Goal: Task Accomplishment & Management: Use online tool/utility

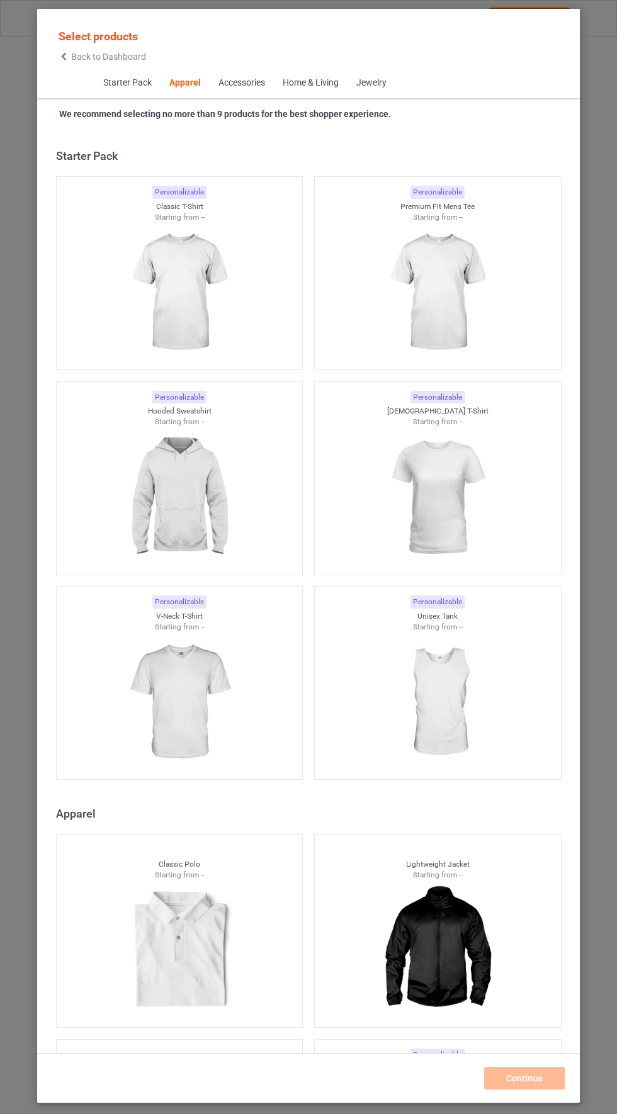
scroll to position [673, 0]
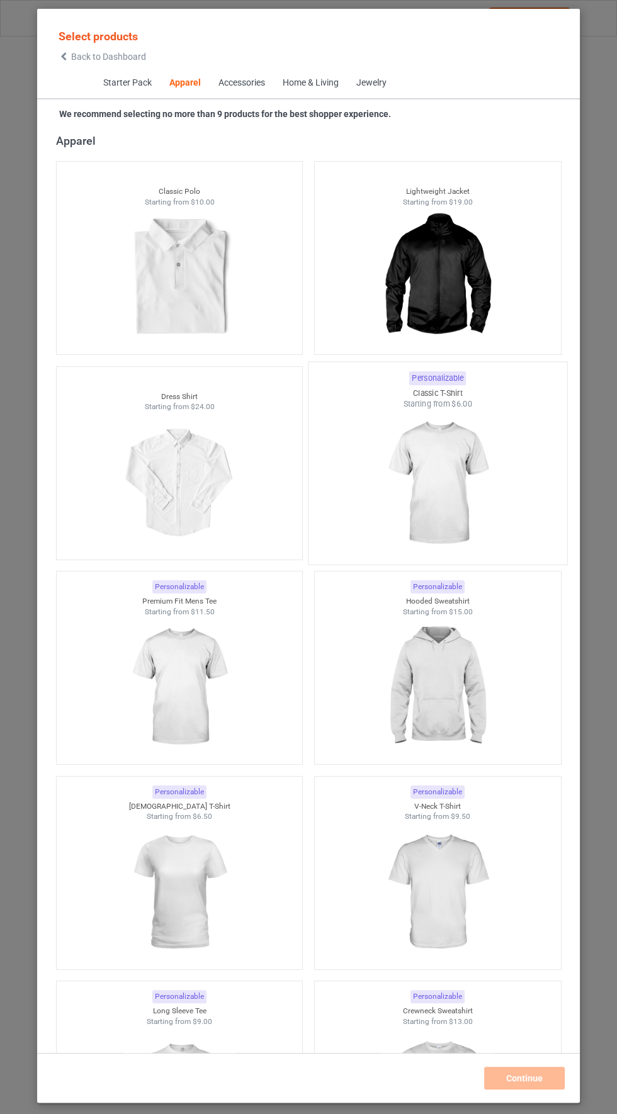
click at [425, 496] on img at bounding box center [437, 484] width 118 height 148
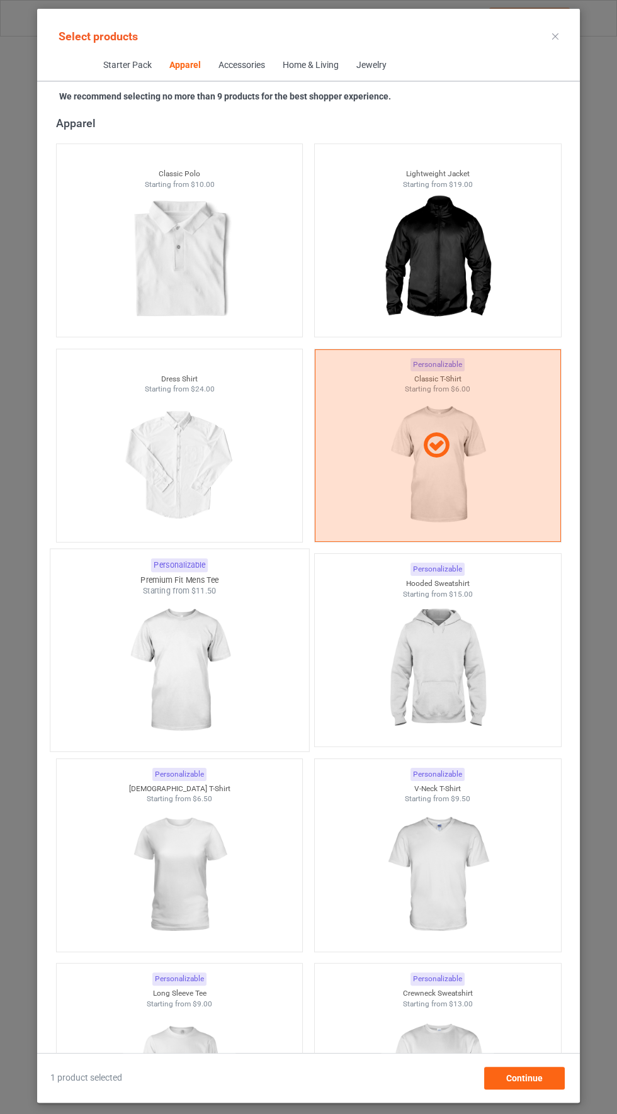
click at [174, 680] on img at bounding box center [179, 671] width 118 height 148
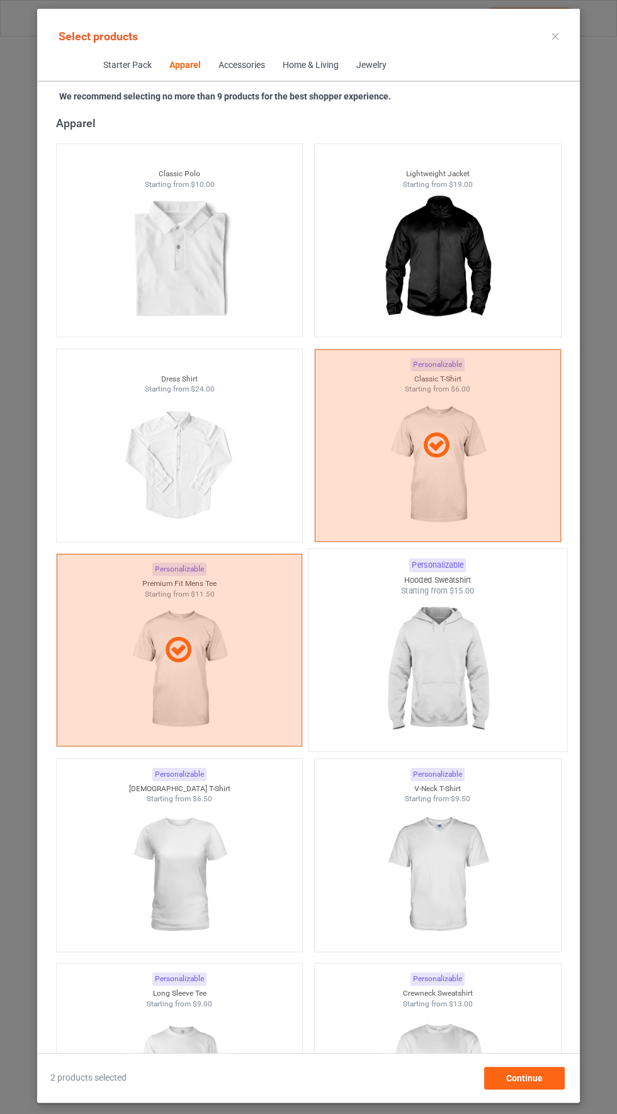
click at [439, 674] on img at bounding box center [437, 671] width 118 height 148
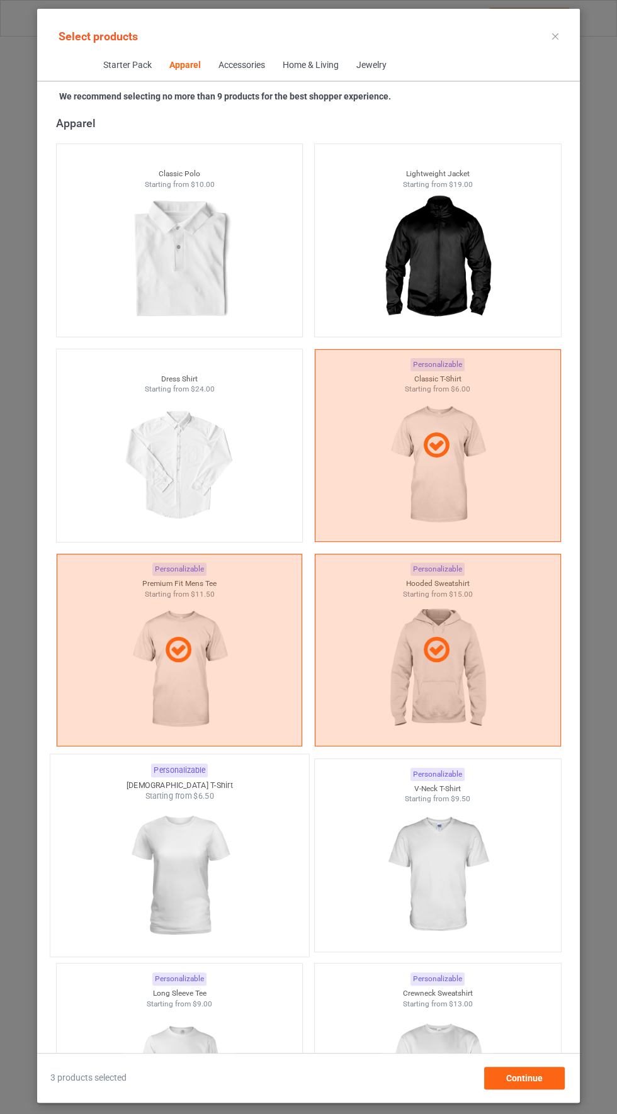
click at [189, 888] on img at bounding box center [179, 876] width 118 height 148
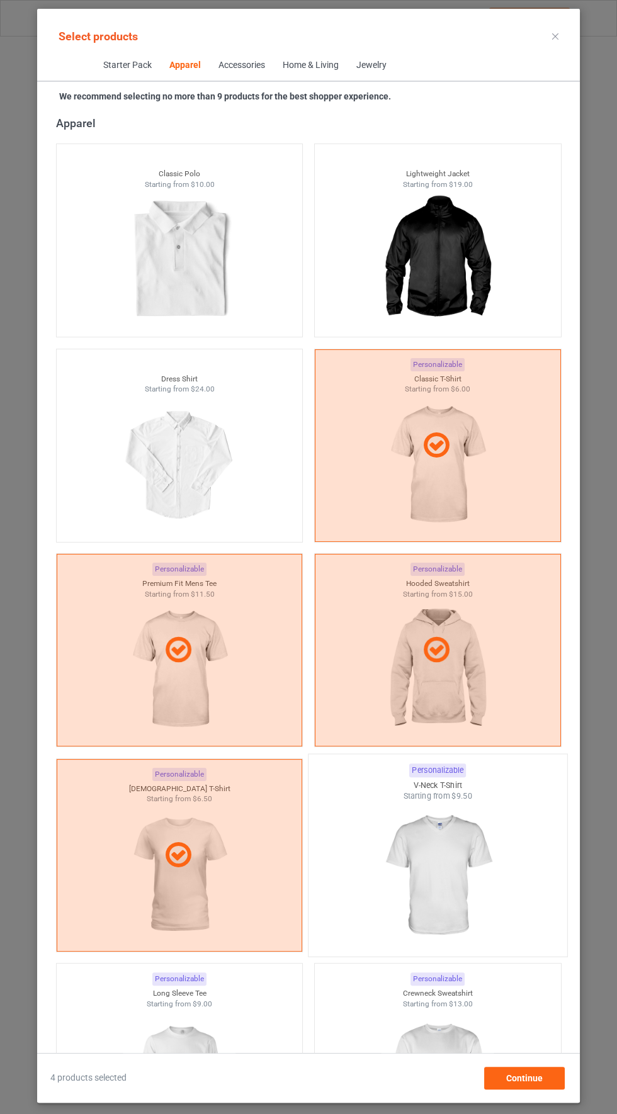
click at [442, 876] on img at bounding box center [437, 876] width 118 height 148
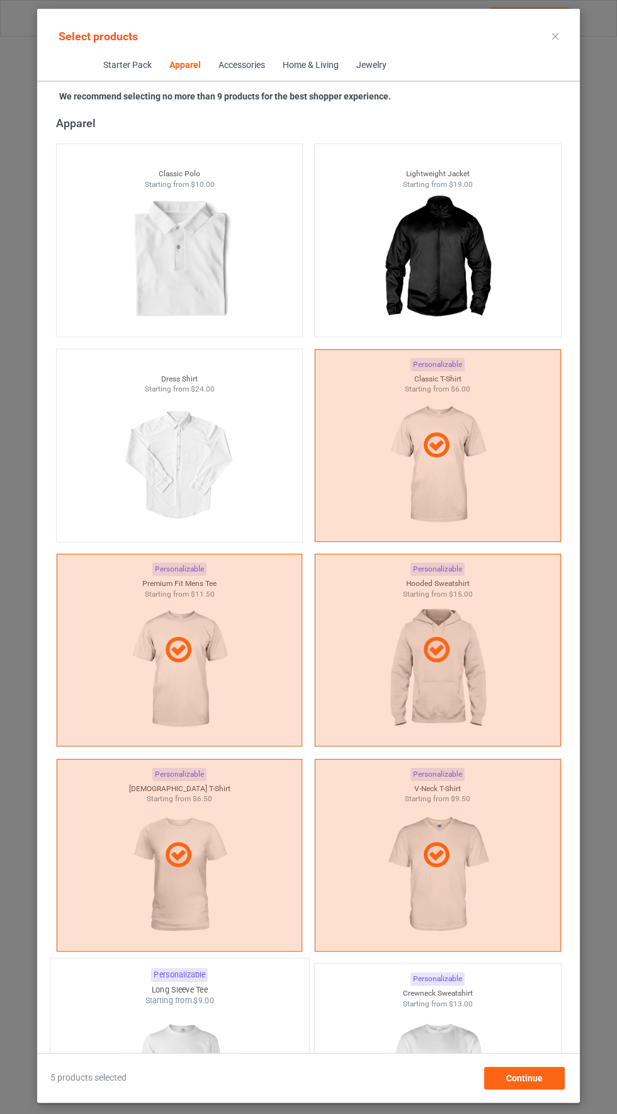
click at [198, 1081] on img at bounding box center [179, 1080] width 118 height 148
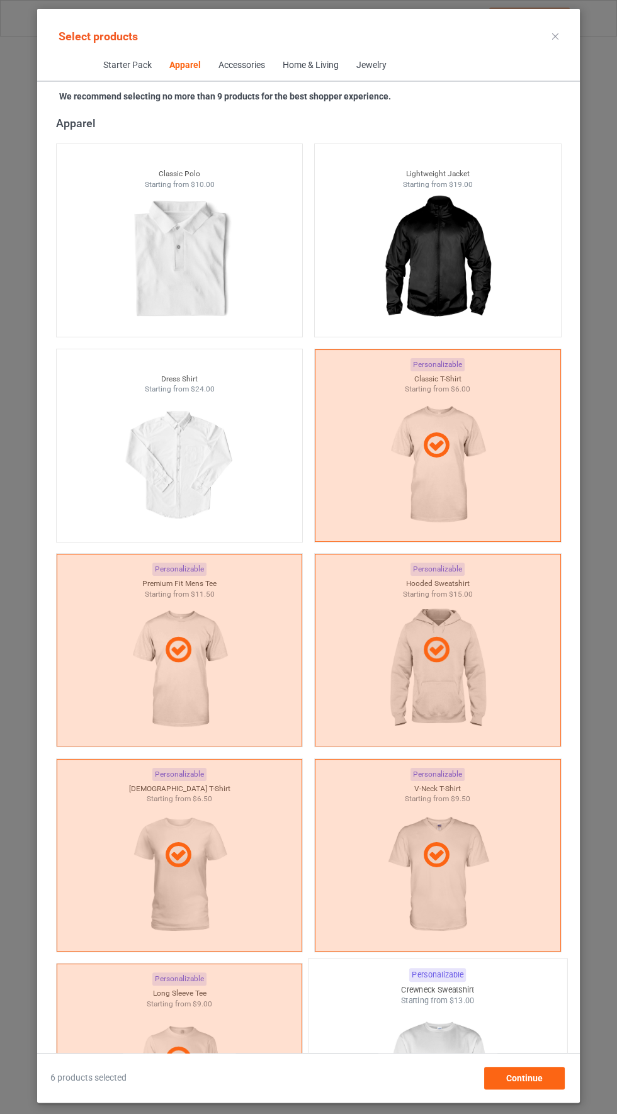
click at [463, 1060] on img at bounding box center [437, 1080] width 118 height 148
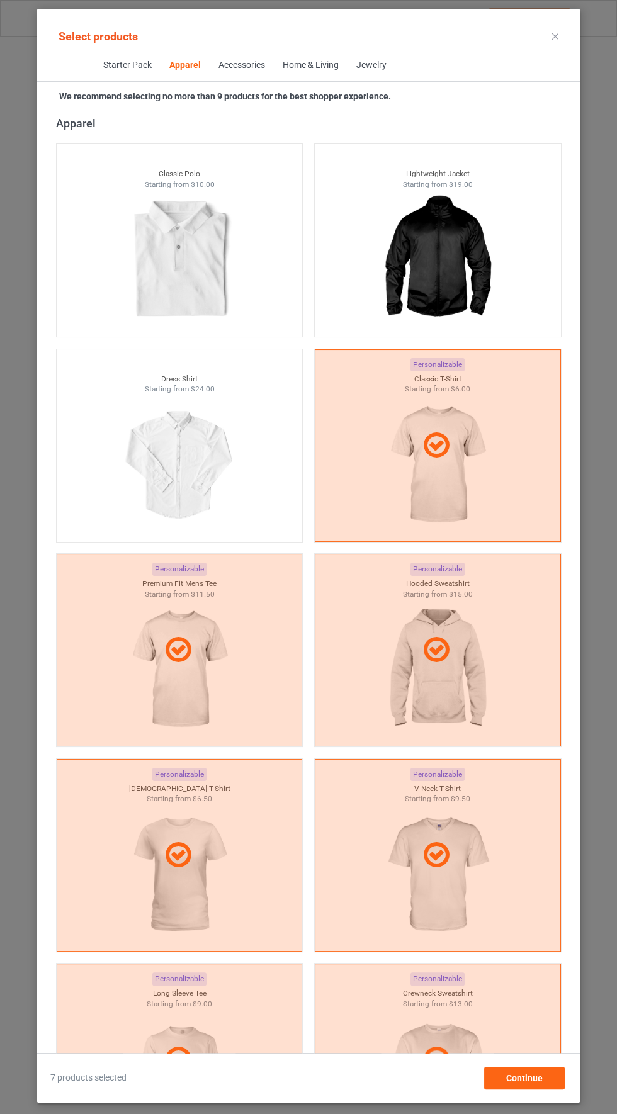
click at [554, 36] on icon at bounding box center [555, 36] width 6 height 6
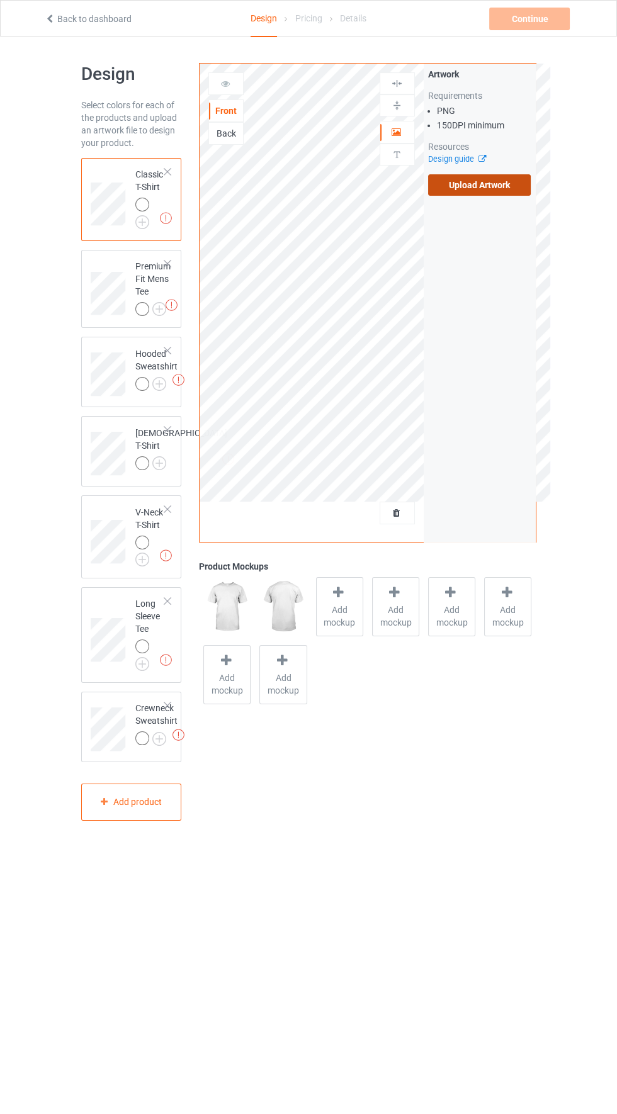
click at [487, 189] on label "Upload Artwork" at bounding box center [479, 184] width 103 height 21
click at [0, 0] on input "Upload Artwork" at bounding box center [0, 0] width 0 height 0
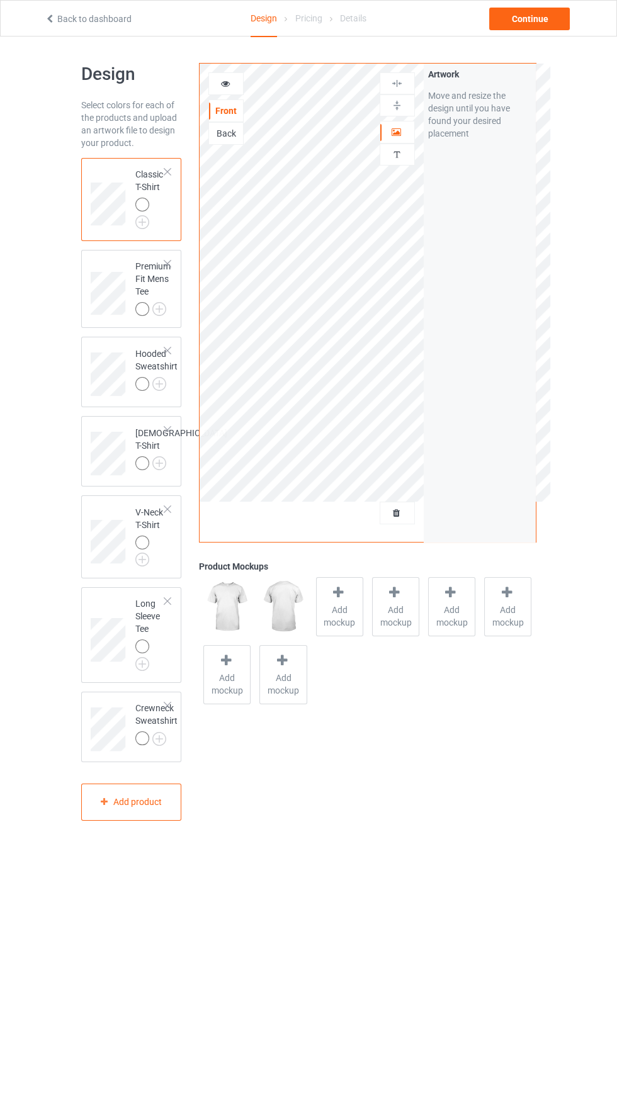
click at [228, 79] on icon at bounding box center [225, 81] width 11 height 9
